Goal: Information Seeking & Learning: Understand process/instructions

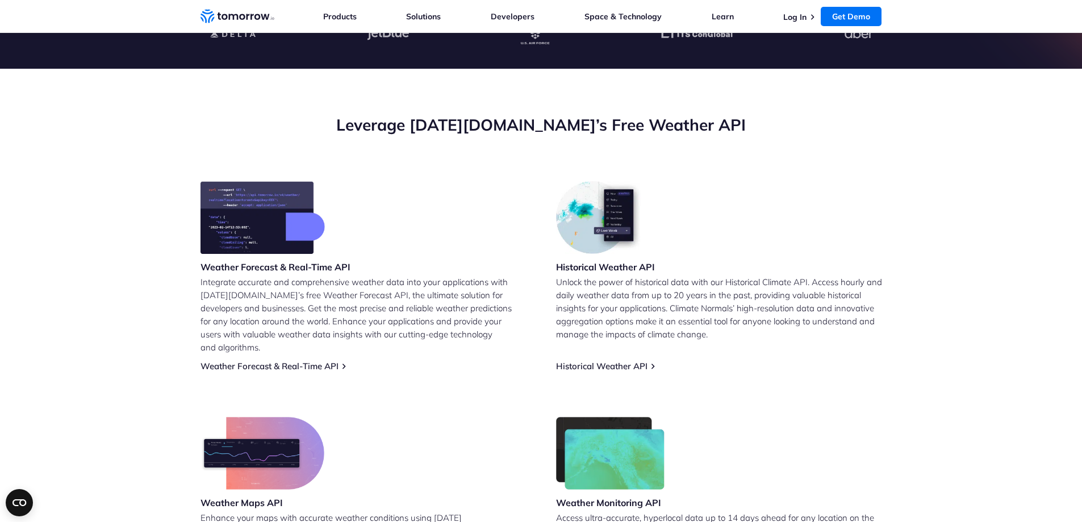
scroll to position [454, 0]
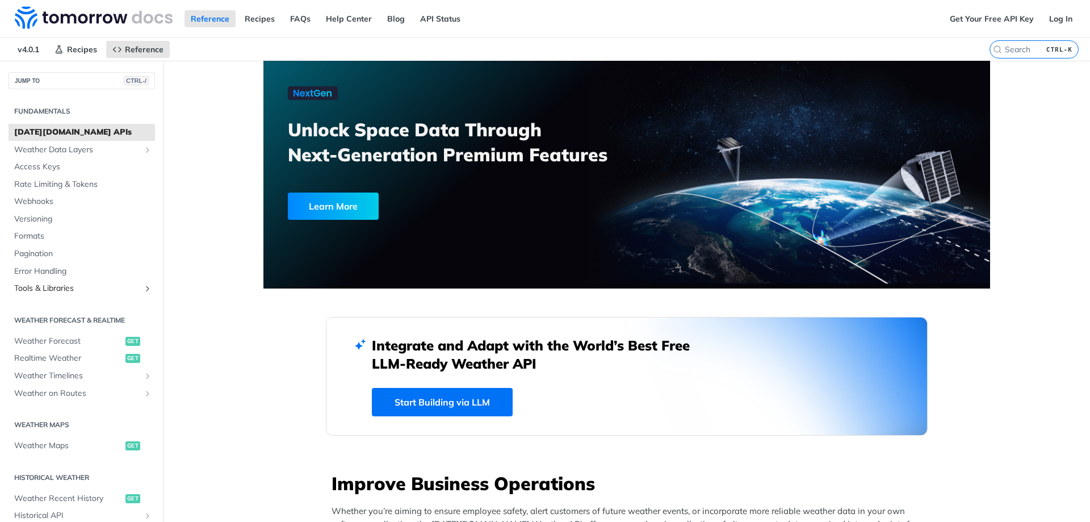
scroll to position [57, 0]
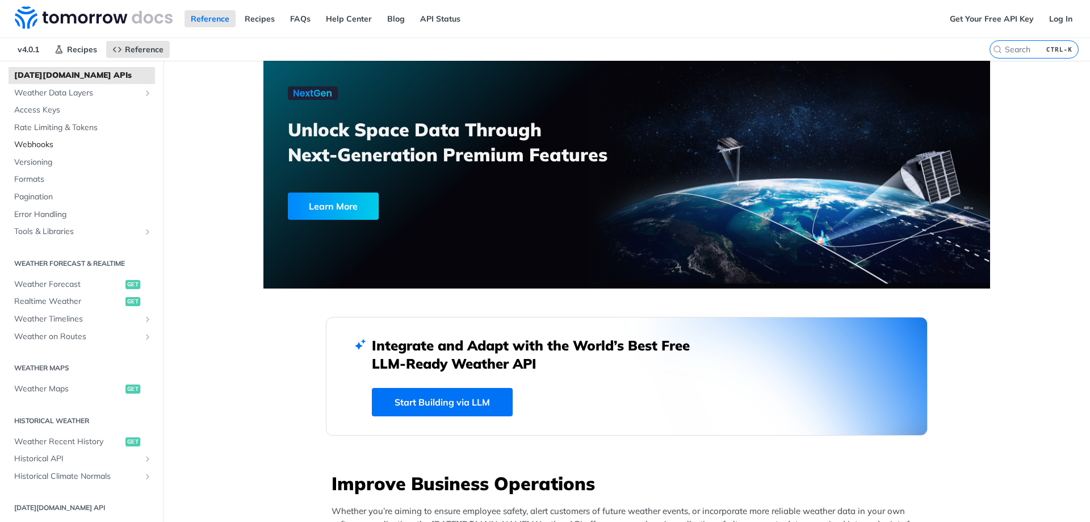
click at [48, 147] on span "Webhooks" at bounding box center [83, 144] width 138 height 11
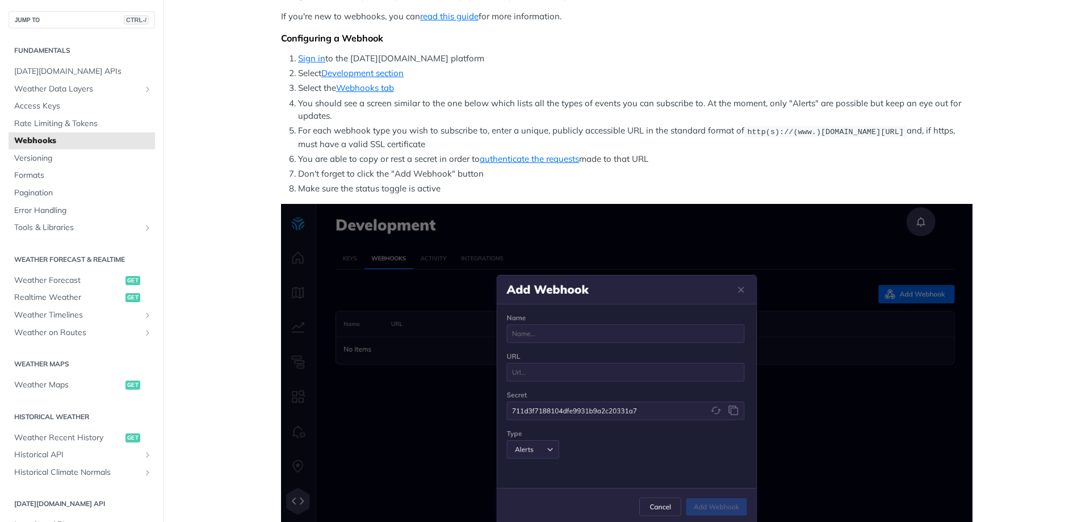
scroll to position [152, 0]
